Goal: Task Accomplishment & Management: Use online tool/utility

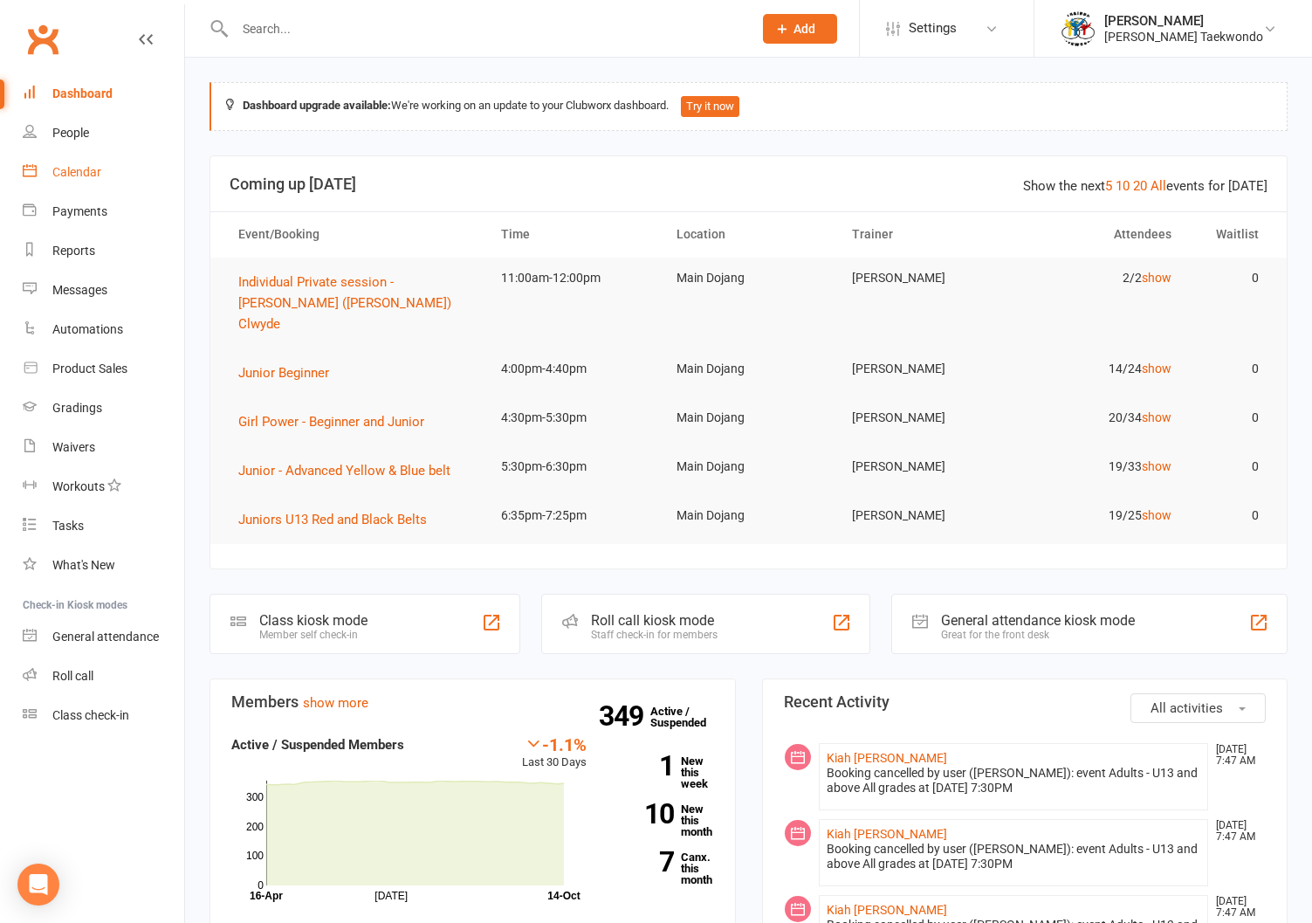
click at [67, 166] on div "Calendar" at bounding box center [76, 172] width 49 height 14
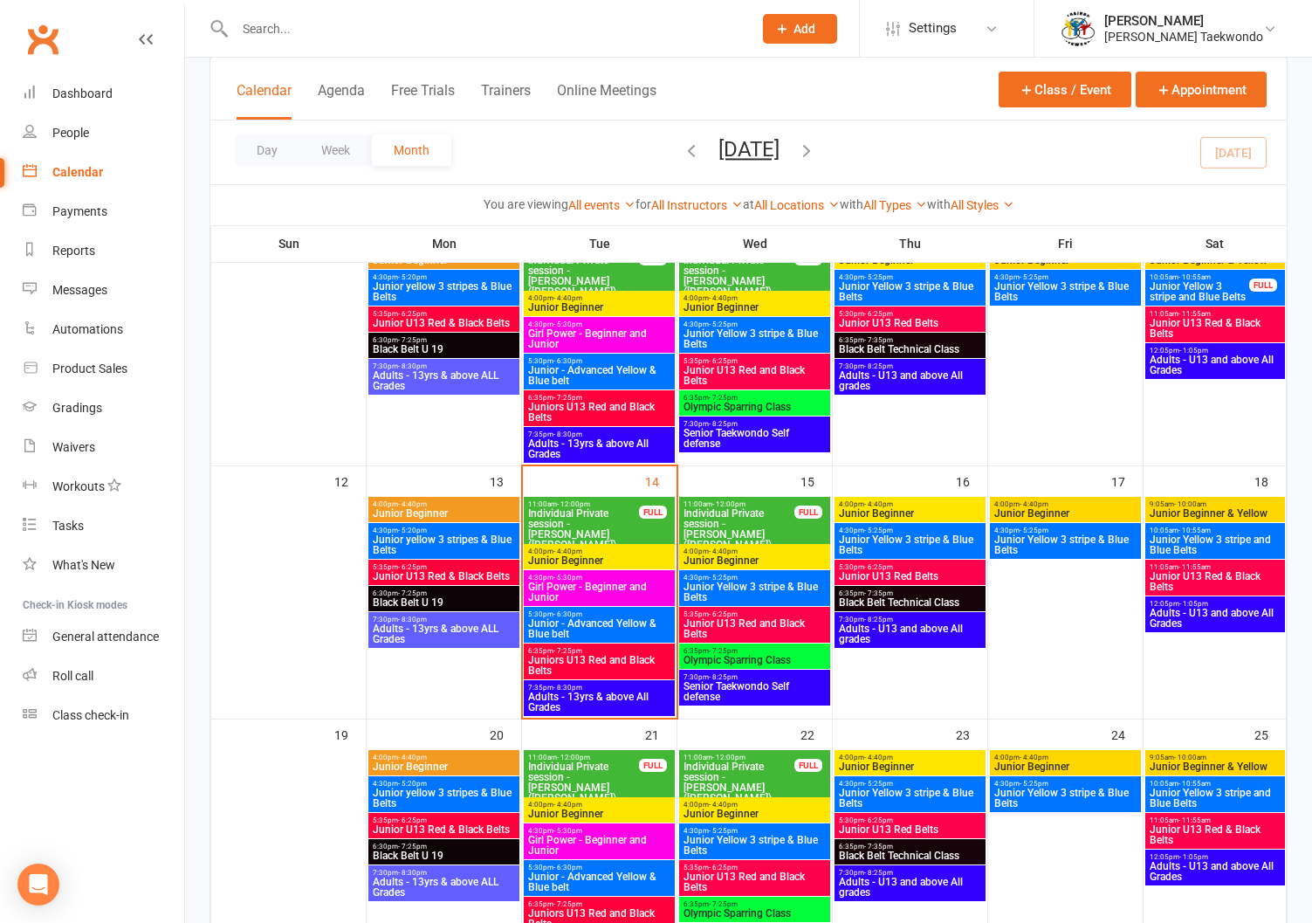
scroll to position [504, 0]
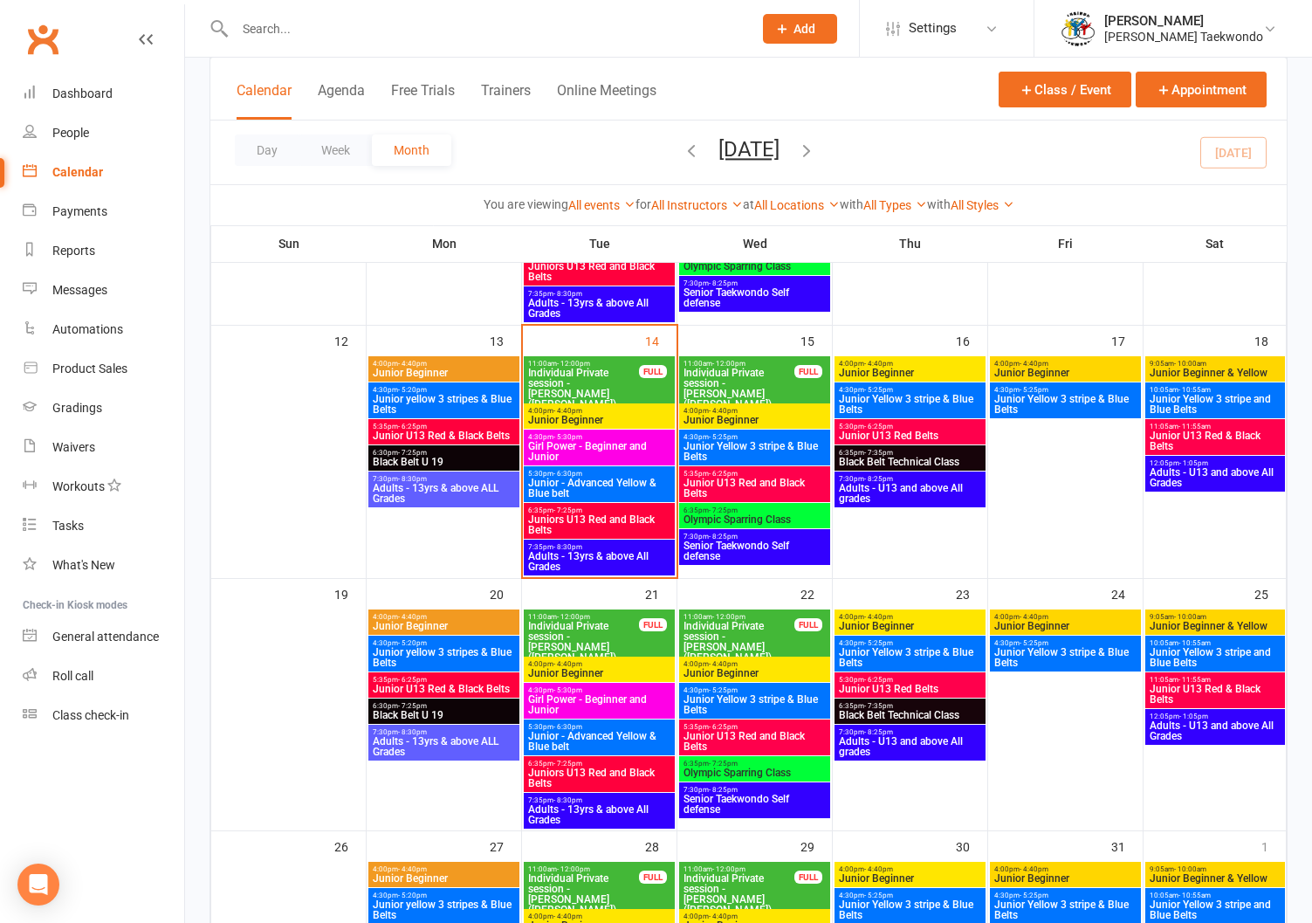
click at [574, 407] on span "- 4:40pm" at bounding box center [567, 411] width 29 height 8
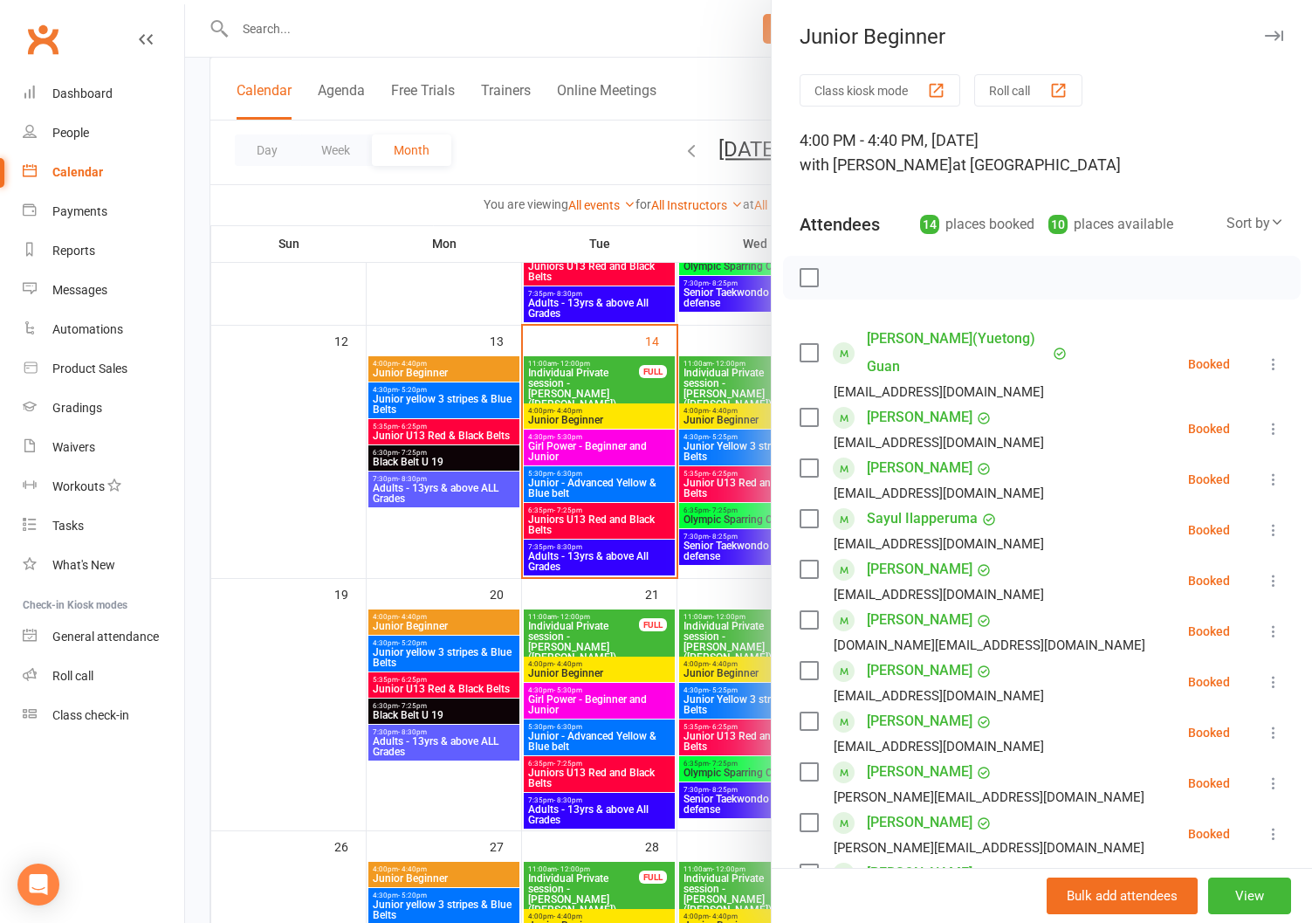
click at [1004, 78] on button "Roll call" at bounding box center [1028, 90] width 108 height 32
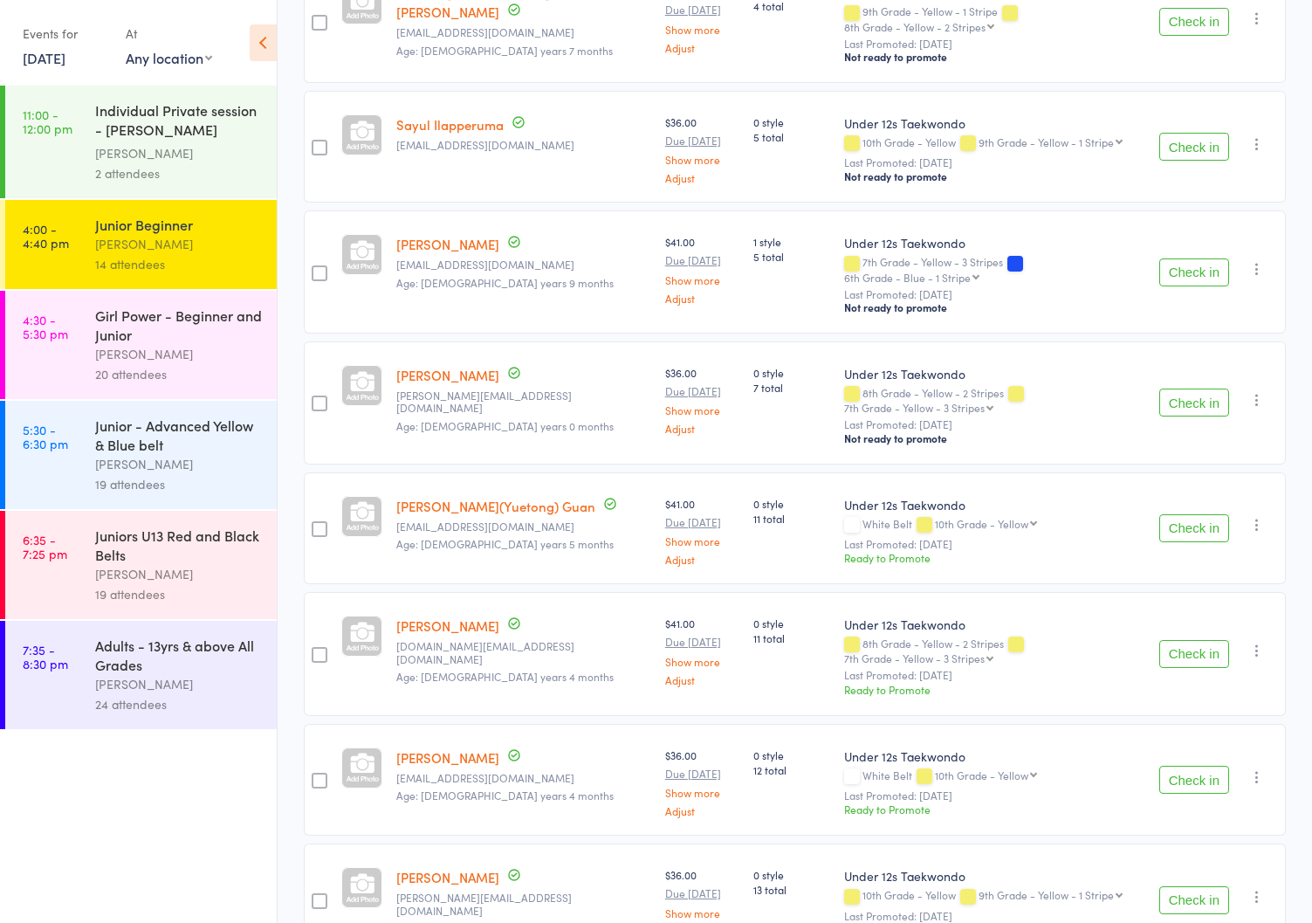
scroll to position [787, 0]
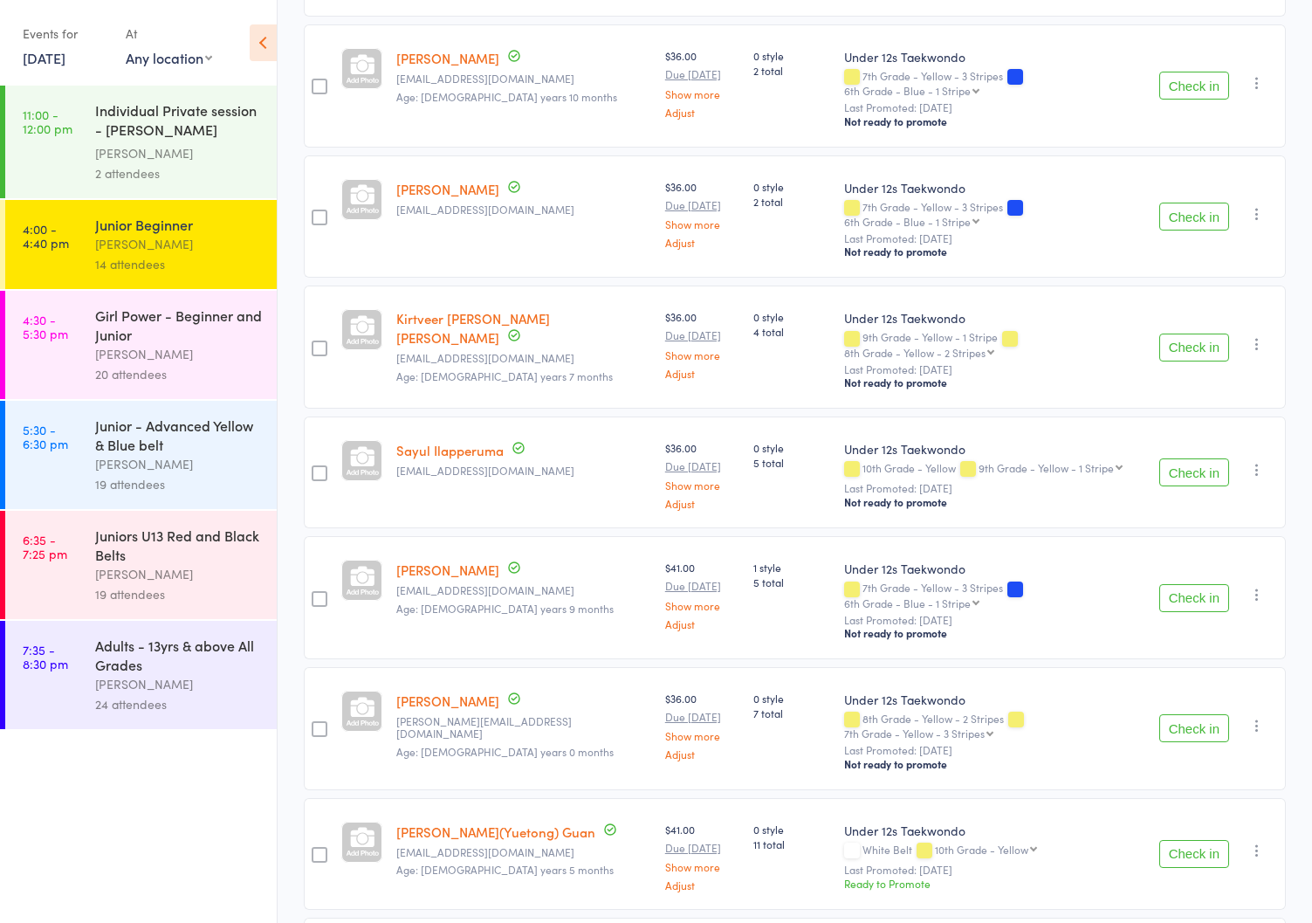
click at [131, 333] on div "Girl Power - Beginner and Junior" at bounding box center [178, 324] width 167 height 38
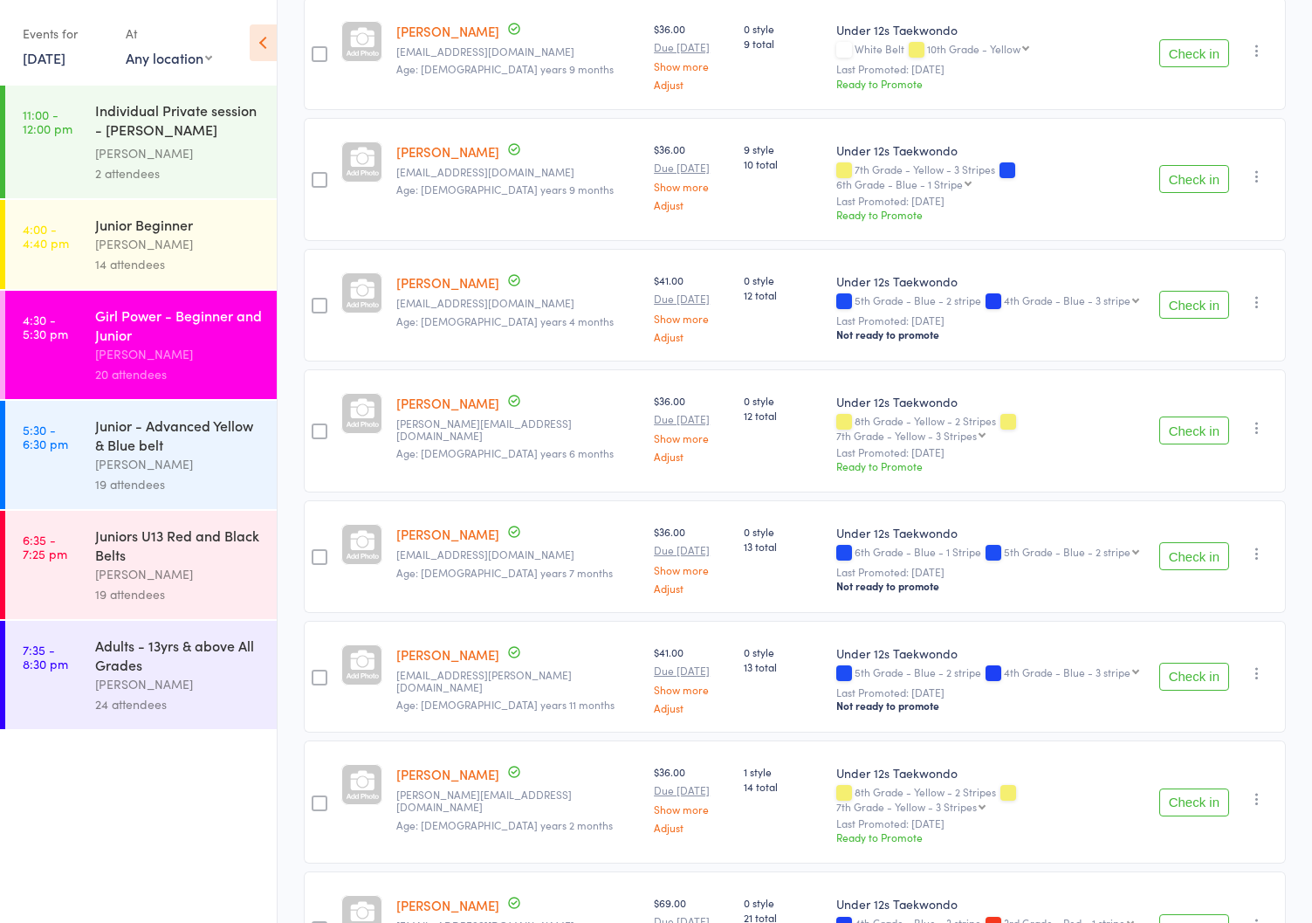
scroll to position [1330, 0]
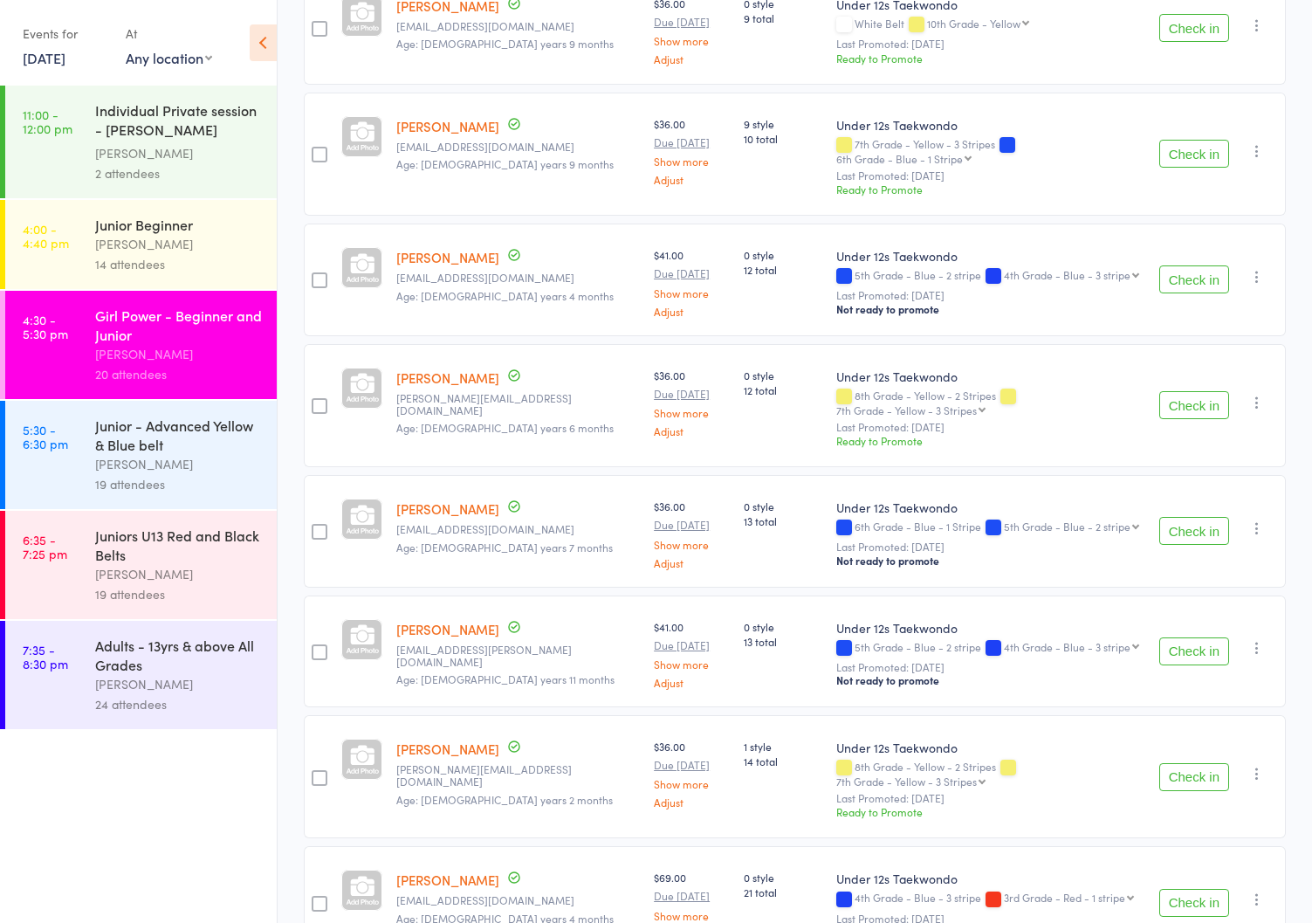
click at [122, 449] on div "Junior - Advanced Yellow & Blue belt" at bounding box center [178, 434] width 167 height 38
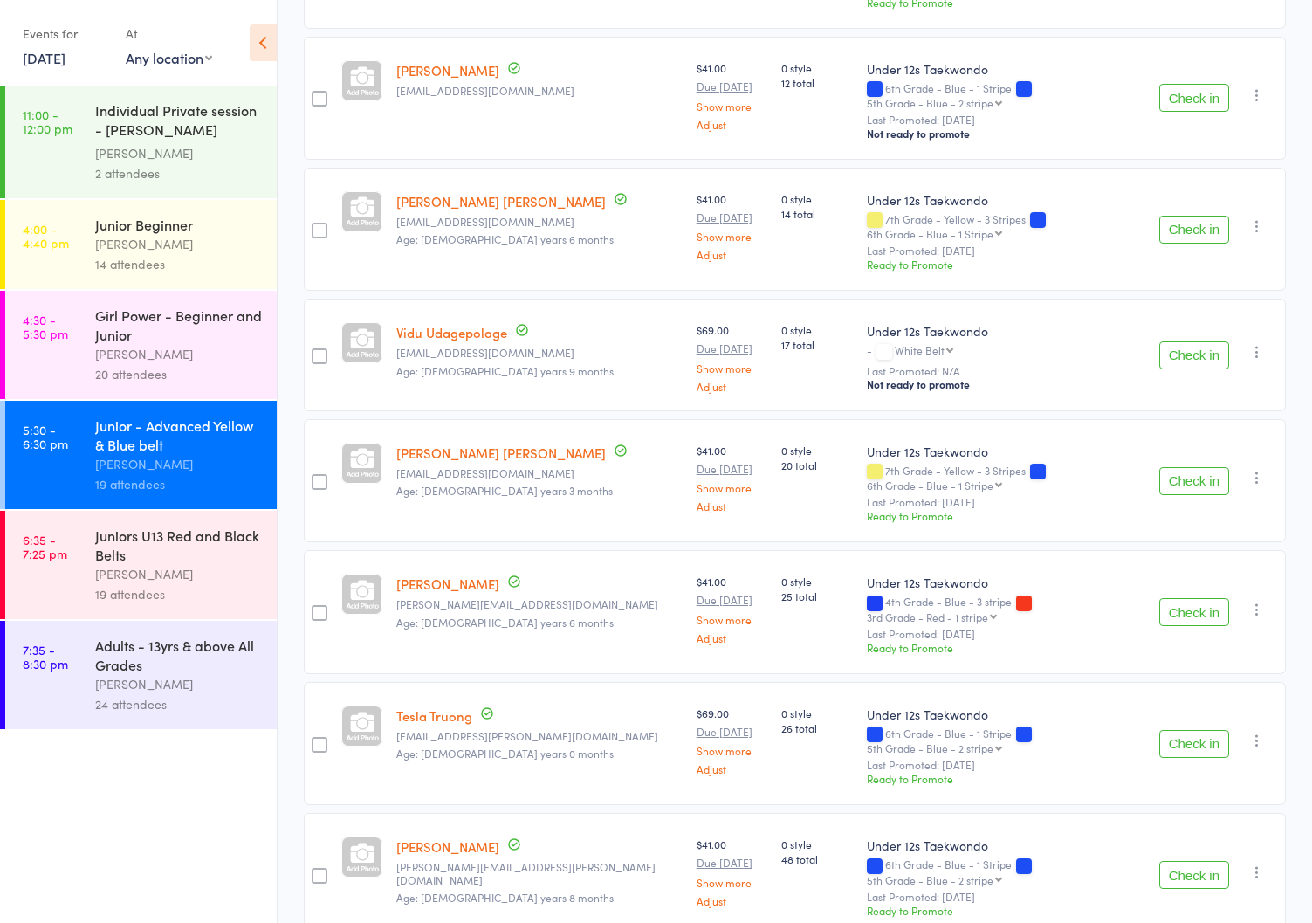
scroll to position [1711, 0]
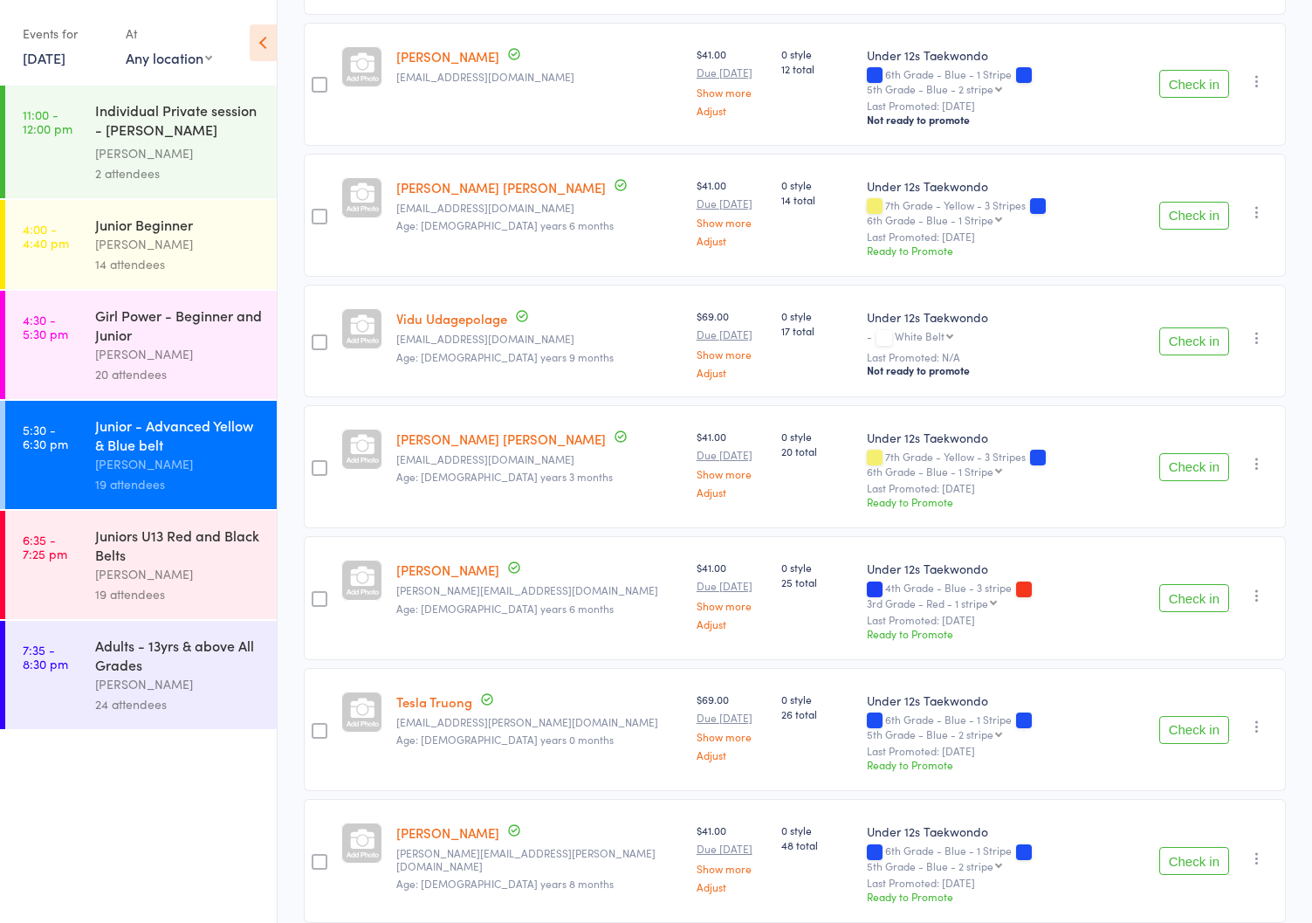
click at [154, 557] on div "Juniors U13 Red and Black Belts" at bounding box center [178, 544] width 167 height 38
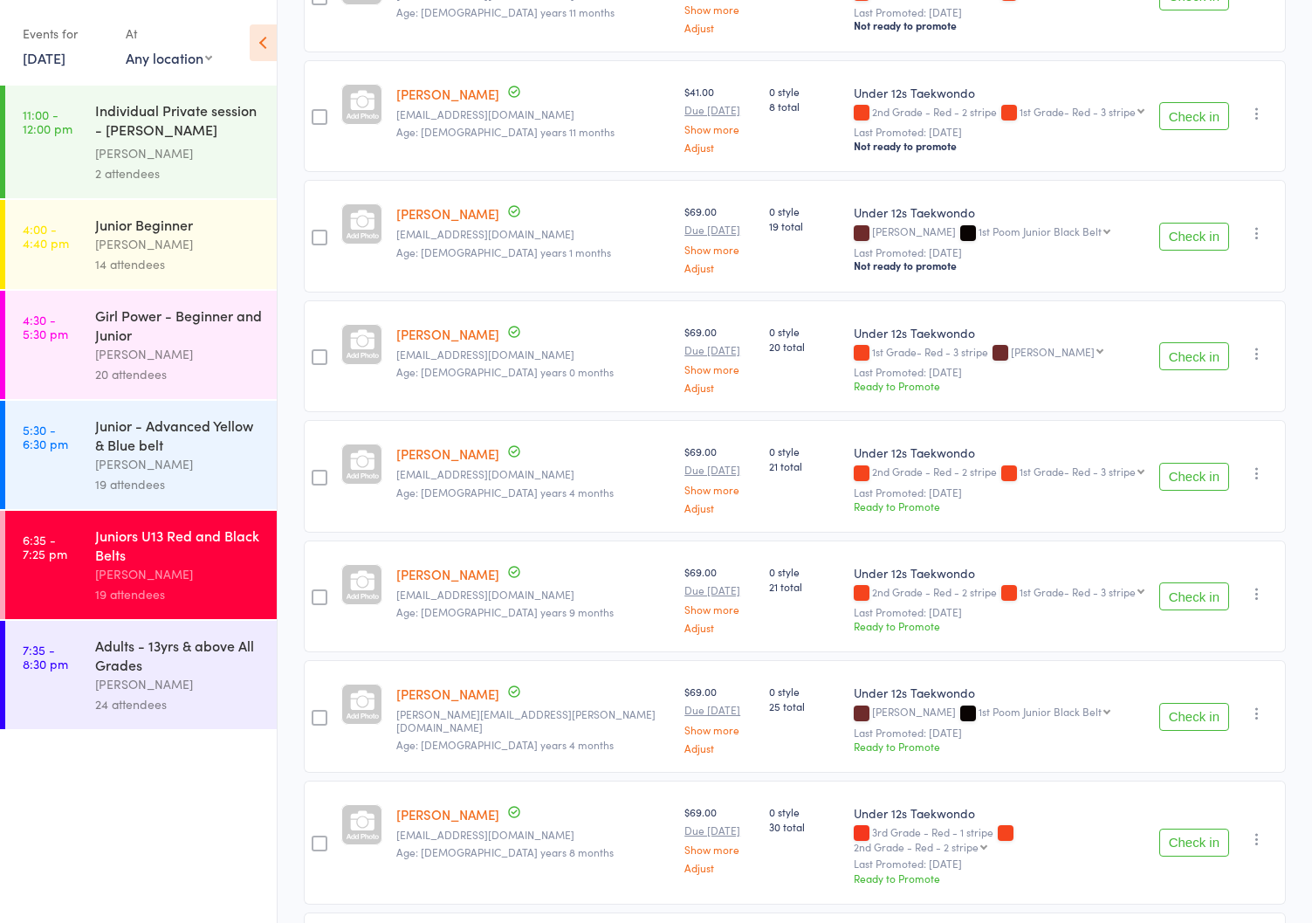
scroll to position [1712, 0]
